Goal: Use online tool/utility: Utilize a website feature to perform a specific function

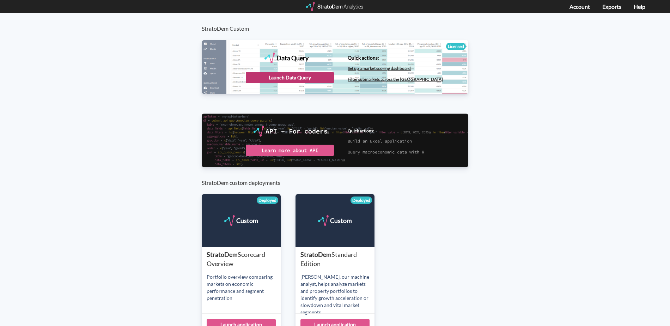
click at [301, 77] on div "Launch Data Query" at bounding box center [290, 77] width 88 height 11
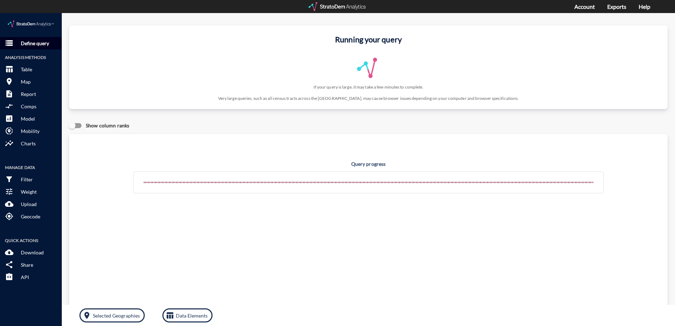
click p "Define query"
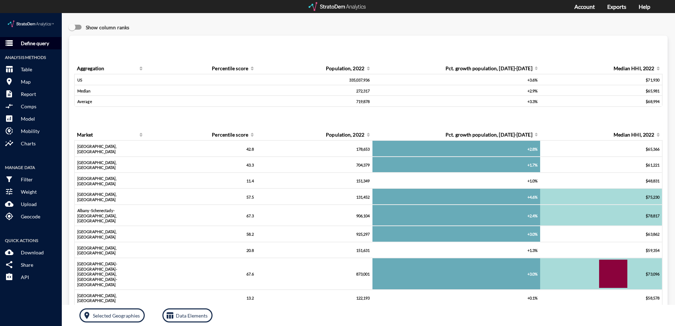
click p "Define query"
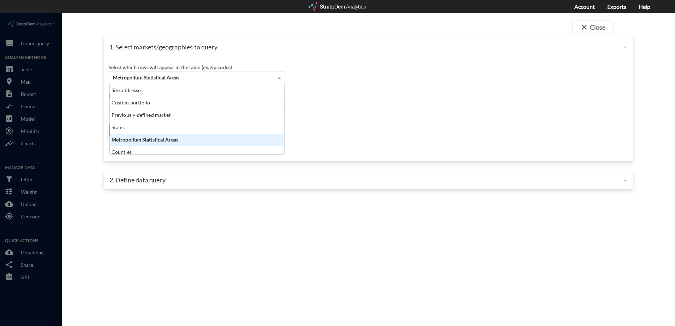
click span "Metropolitan Statistical Areas"
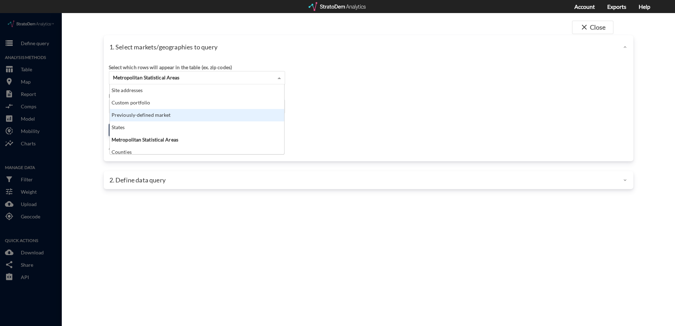
click div "Previously-defined market"
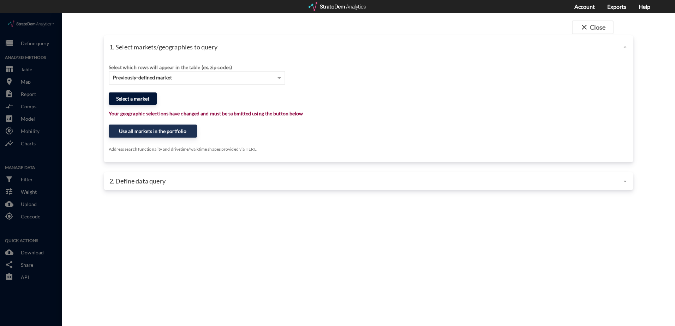
click button "Select a market"
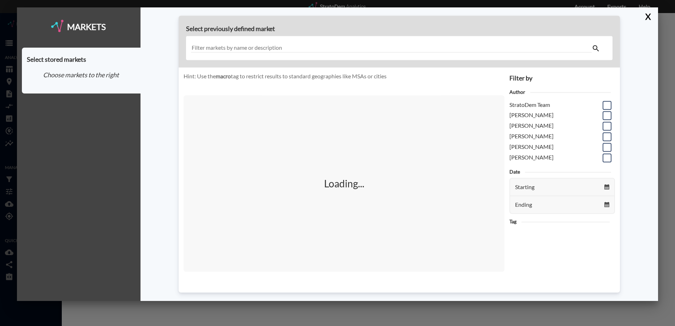
click at [289, 49] on input "text" at bounding box center [391, 48] width 400 height 10
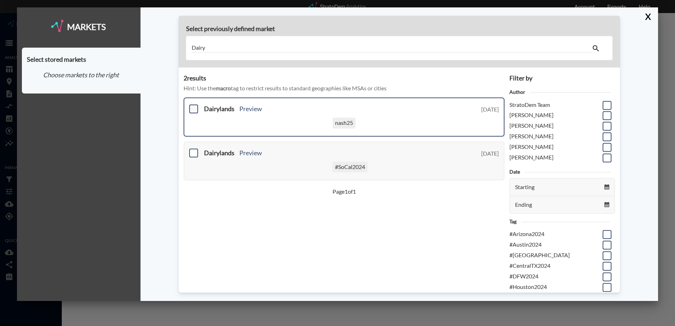
type input "Dairy"
click at [196, 110] on span at bounding box center [193, 108] width 9 height 9
click at [193, 106] on input "checkbox" at bounding box center [193, 106] width 0 height 0
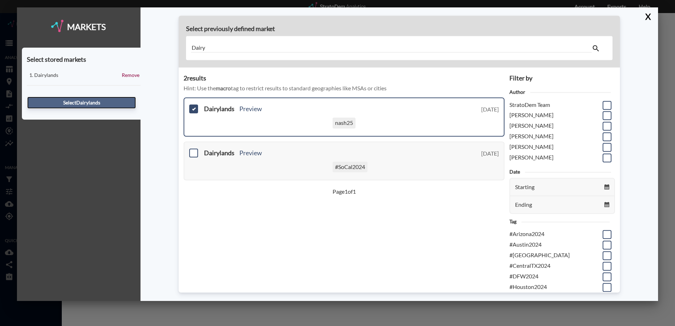
click at [89, 104] on button "Select Dairylands" at bounding box center [81, 103] width 109 height 12
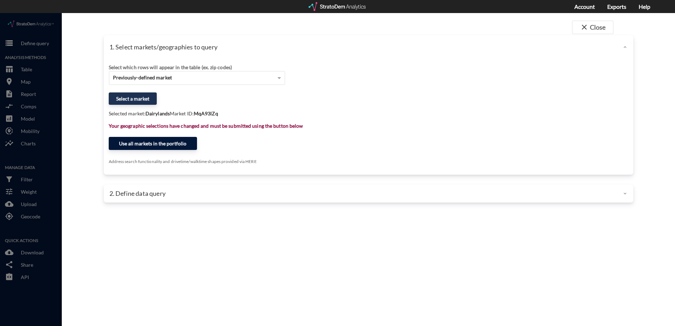
click button "Use all markets in the portfolio"
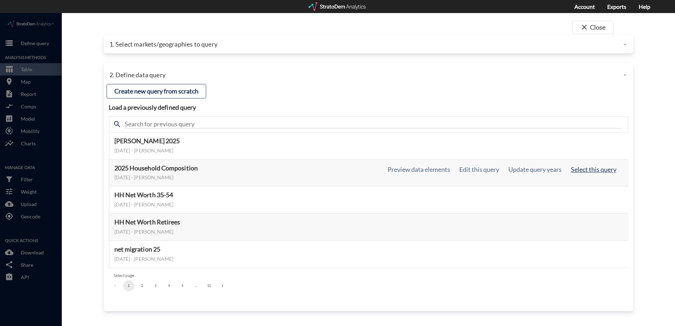
click button "Select this query"
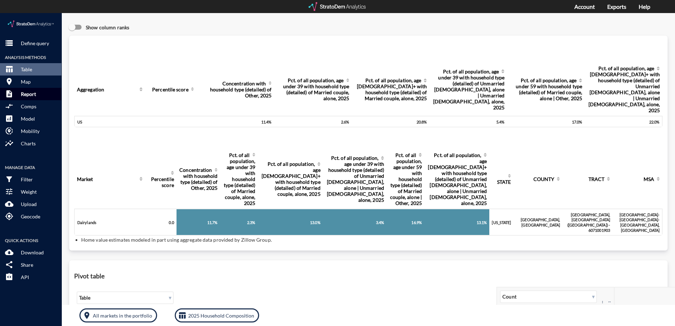
click p "Report"
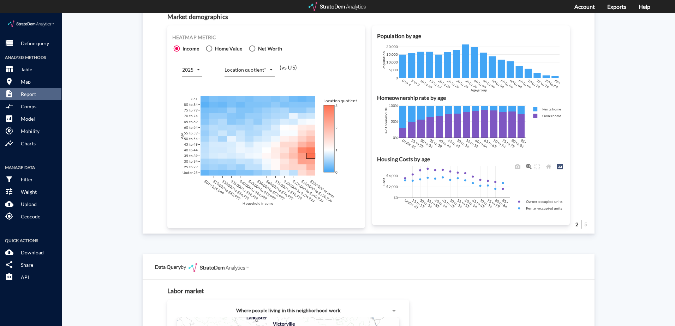
scroll to position [459, 0]
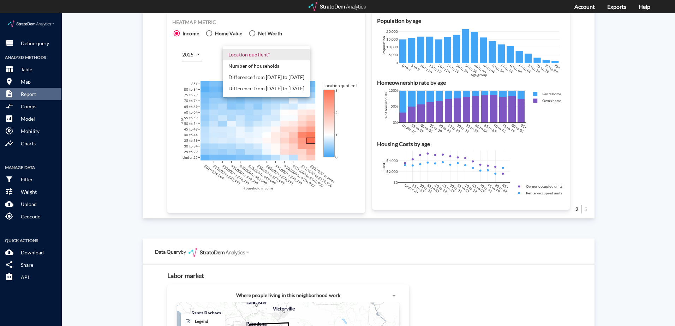
click body "/vantagepoint/us/-1 storage Define query Analysis Methods table_chart Table roo…"
click li "Difference from 2020 to 2025"
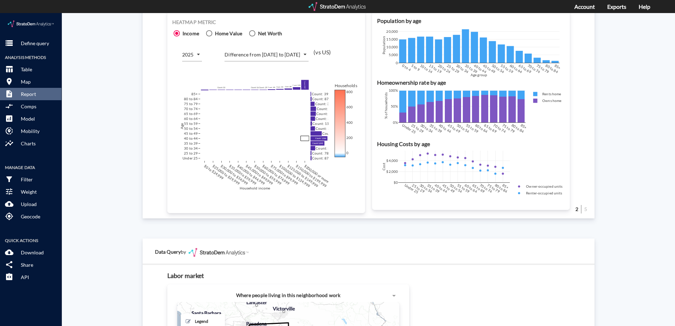
click div "Site report Generate a site report for a given location, (optionally) benchmark…"
click body "/vantagepoint/us/-1 storage Define query Analysis Methods table_chart Table roo…"
click li "Number of households"
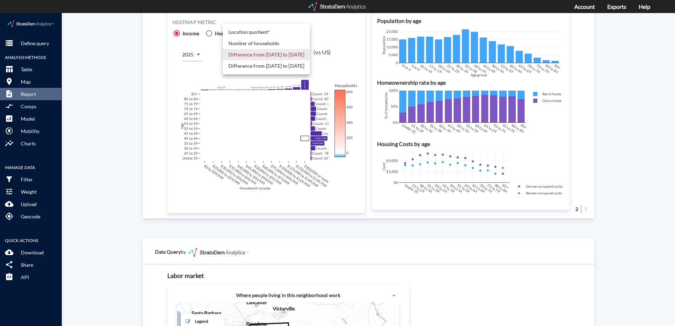
type input "COUNT"
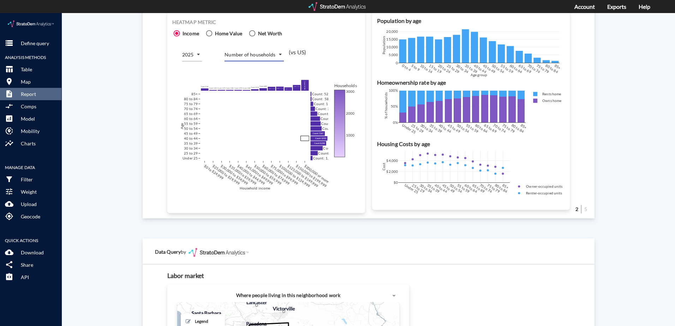
click div "Site report Generate a site report for a given location, (optionally) benchmark…"
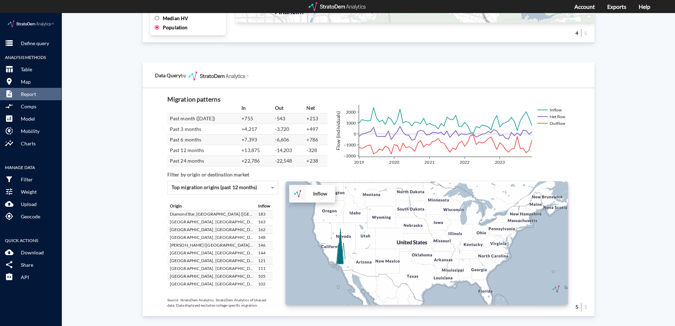
scroll to position [35, 0]
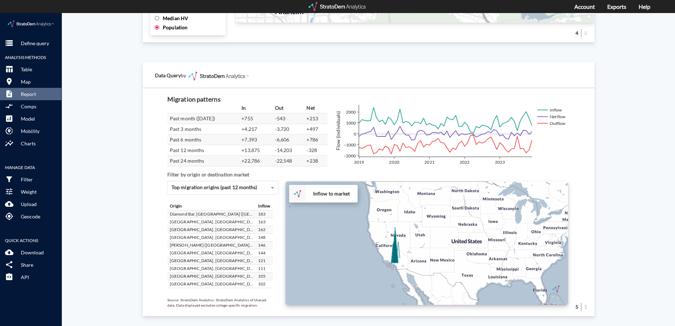
click div "+ − Inflow to market CUSTOMIZE DATA Draw a polygon Draw a rectangle Draw a mark…"
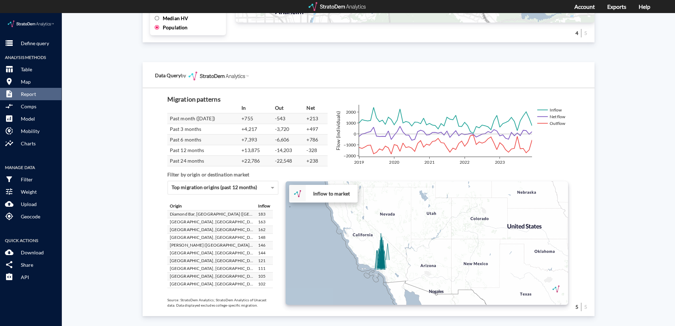
click div "+ − Inflow to market CUSTOMIZE DATA Draw a polygon Draw a rectangle Draw a mark…"
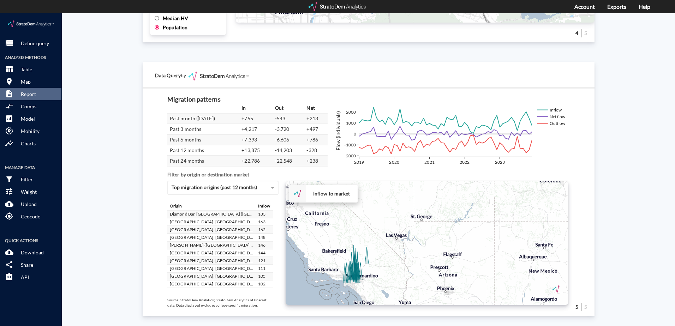
click div "+ − Inflow to market CUSTOMIZE DATA Draw a polygon Draw a rectangle Draw a mark…"
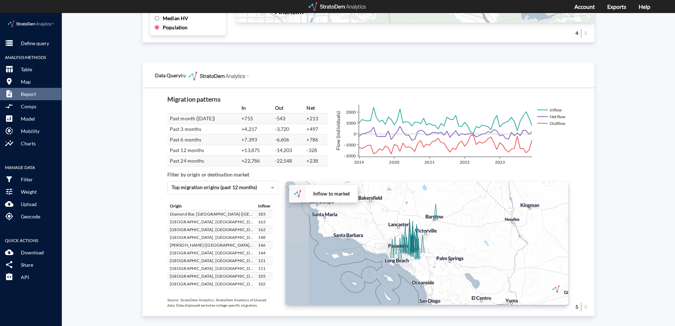
drag, startPoint x: 392, startPoint y: 246, endPoint x: 500, endPoint y: 198, distance: 118.2
click div "+ − Inflow to market CUSTOMIZE DATA Draw a polygon Draw a rectangle Draw a mark…"
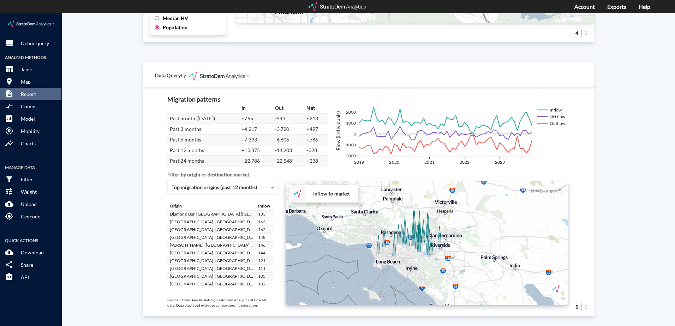
drag, startPoint x: 444, startPoint y: 230, endPoint x: 507, endPoint y: 207, distance: 67.2
click div "+ − Inflow to market CUSTOMIZE DATA Draw a polygon Draw a rectangle Draw a mark…"
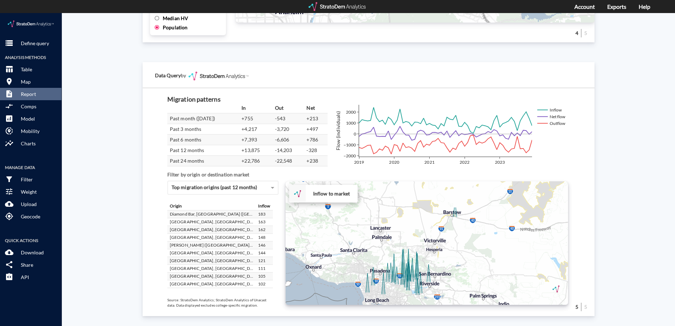
drag, startPoint x: 481, startPoint y: 221, endPoint x: 472, endPoint y: 254, distance: 33.9
click div "+ − Inflow to market CUSTOMIZE DATA Draw a polygon Draw a rectangle Draw a mark…"
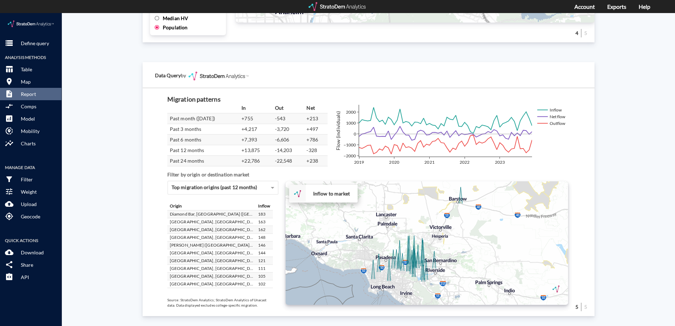
drag, startPoint x: 474, startPoint y: 246, endPoint x: 481, endPoint y: 231, distance: 15.8
click div "+ − Inflow to market CUSTOMIZE DATA Draw a polygon Draw a rectangle Draw a mark…"
